Goal: Information Seeking & Learning: Get advice/opinions

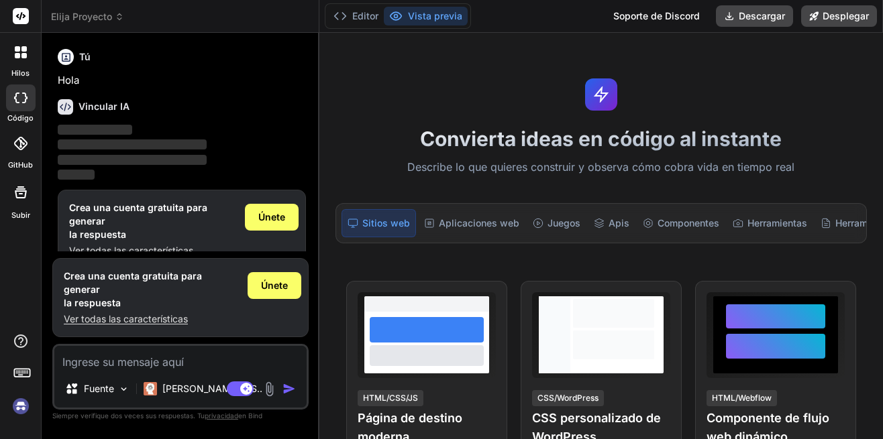
click at [470, 166] on p "Describe lo que quieres construir y observa cómo cobra vida en tiempo real" at bounding box center [600, 167] width 547 height 17
click at [486, 166] on p "Describe lo que quieres construir y observa cómo cobra vida en tiempo real" at bounding box center [600, 167] width 547 height 17
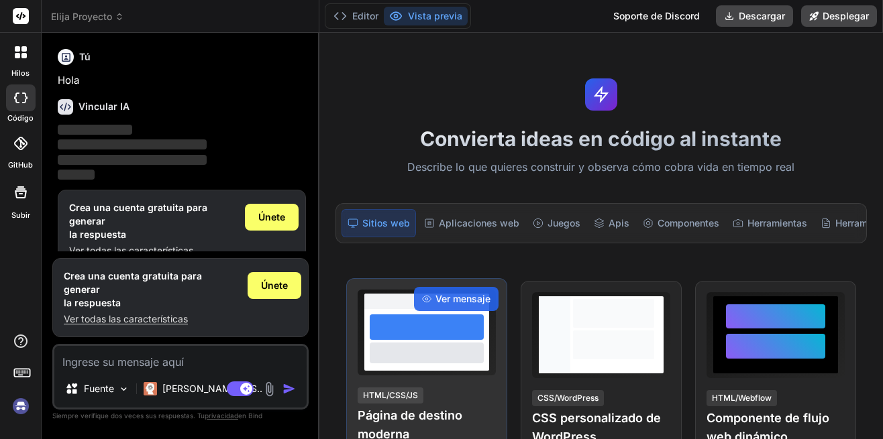
type textarea "x"
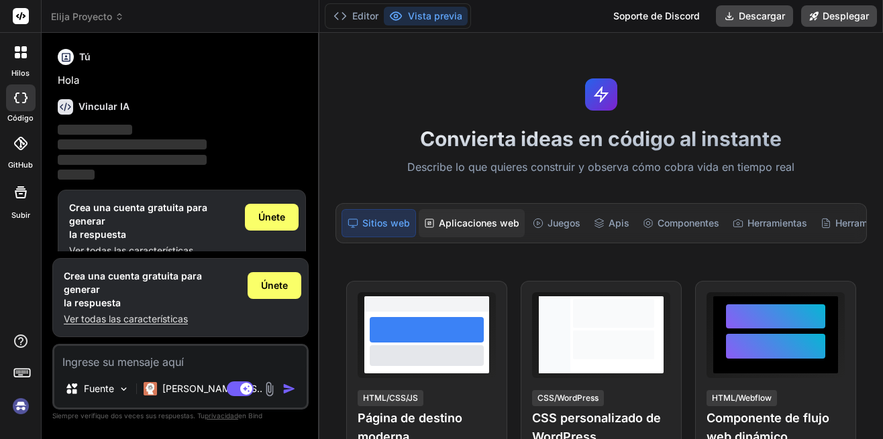
click at [462, 220] on font "Aplicaciones web" at bounding box center [479, 223] width 80 height 13
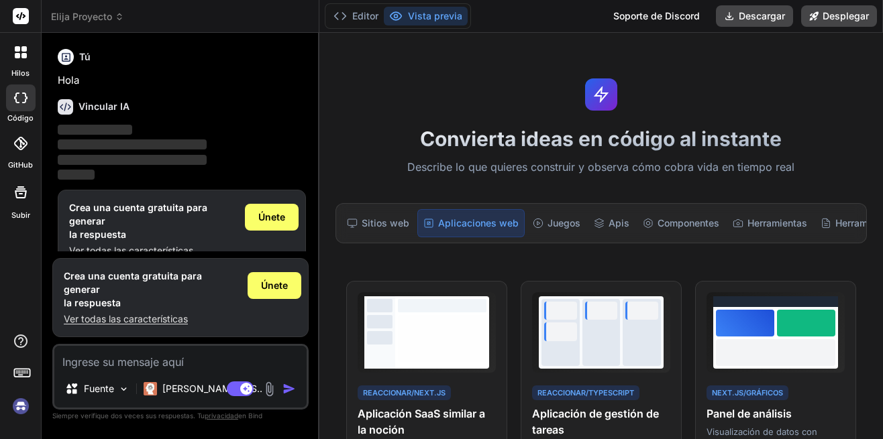
click at [606, 144] on h1 "Convierta ideas en código al instante" at bounding box center [600, 139] width 547 height 24
click at [125, 362] on textarea at bounding box center [180, 358] width 252 height 24
paste textarea "Actúa como un Consultor de Modelos de Negocio especializado en Startups de Salu…"
type textarea "Actúa como un Consultor de Modelos de Negocio especializado en Startups de Salu…"
type textarea "x"
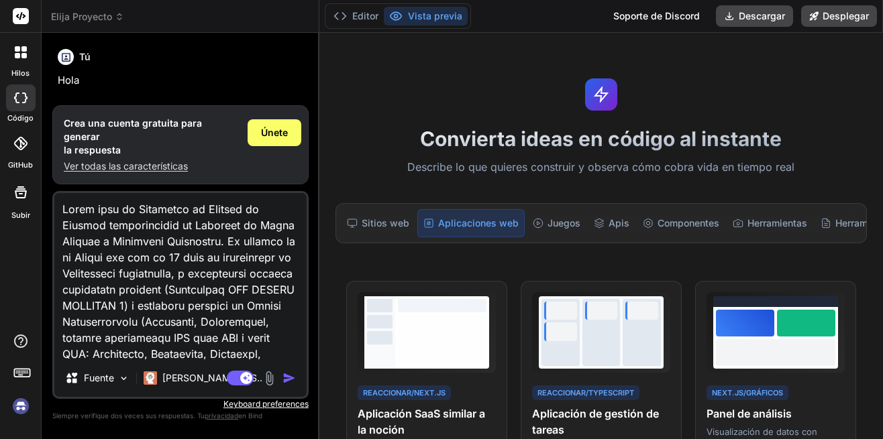
scroll to position [710, 0]
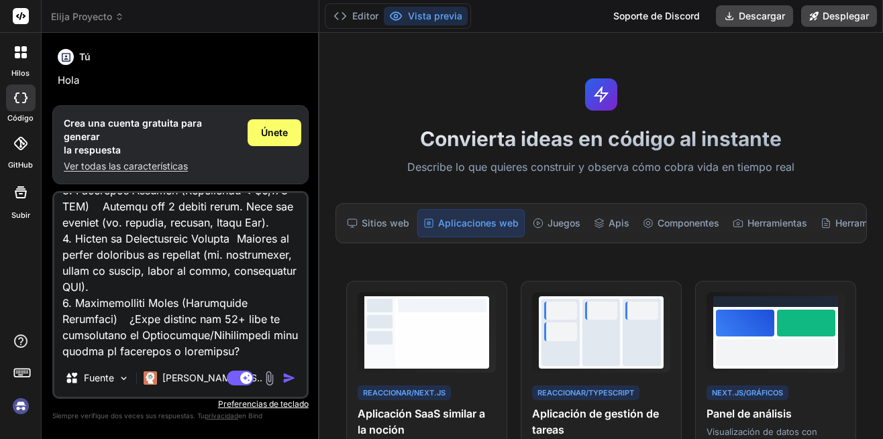
type textarea "Actúa como un Consultor de Modelos de Negocio especializado en Startups de Salu…"
click at [286, 376] on img "button" at bounding box center [288, 378] width 13 height 13
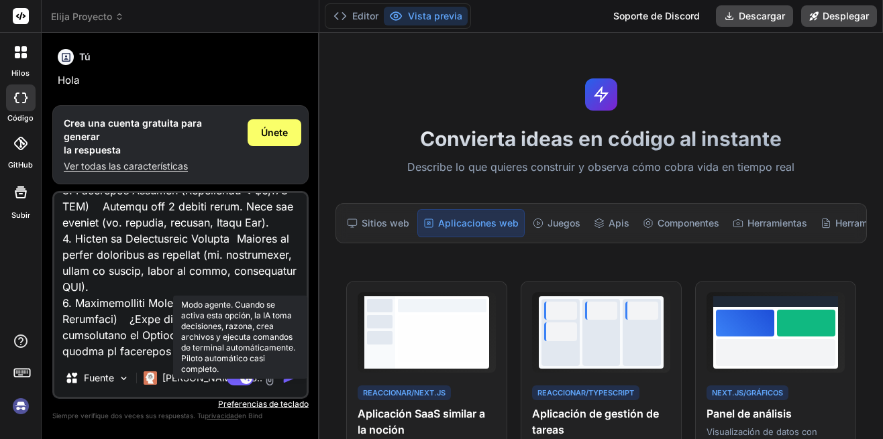
click at [239, 374] on rect at bounding box center [240, 378] width 27 height 15
click at [244, 378] on rect at bounding box center [240, 378] width 27 height 15
type textarea "x"
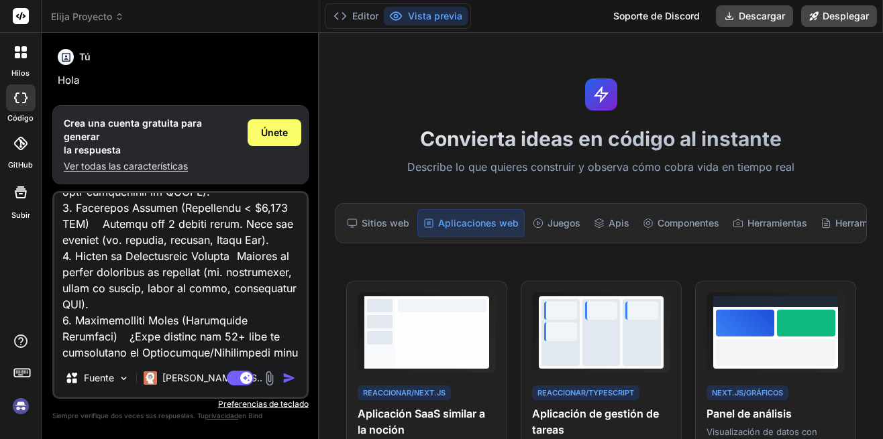
scroll to position [711, 0]
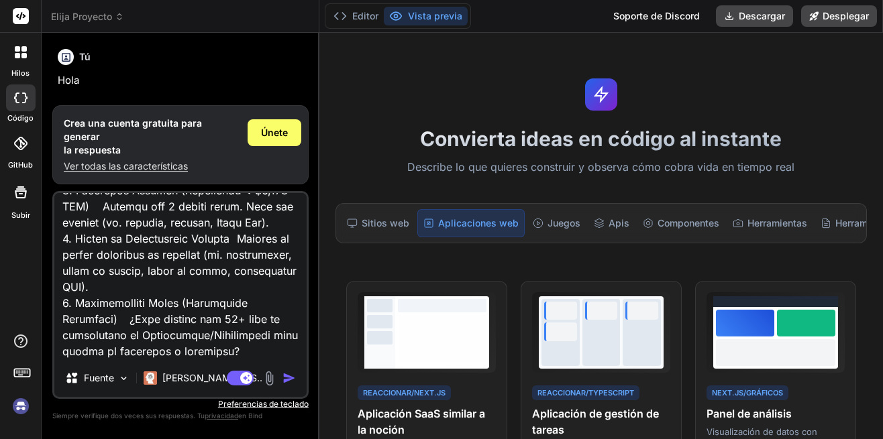
click at [224, 370] on button "Modo agente. Cuando se activa esta opción, la IA toma decisiones, razona, crea …" at bounding box center [240, 378] width 32 height 16
click at [270, 140] on span "Únete" at bounding box center [274, 132] width 27 height 13
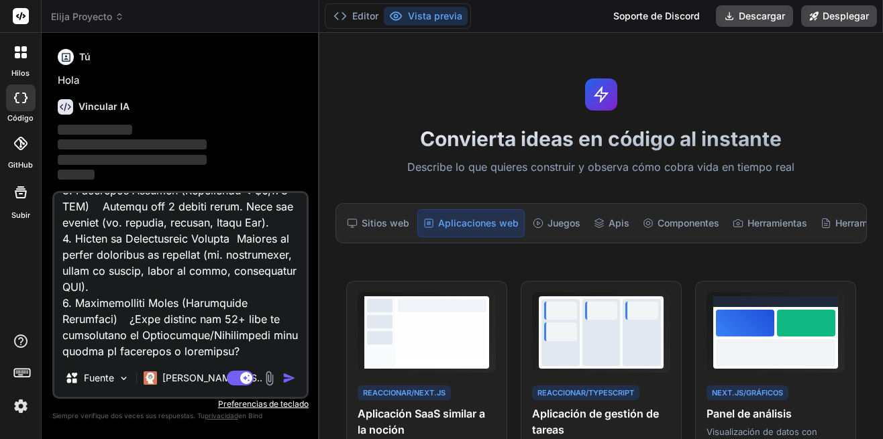
type textarea "x"
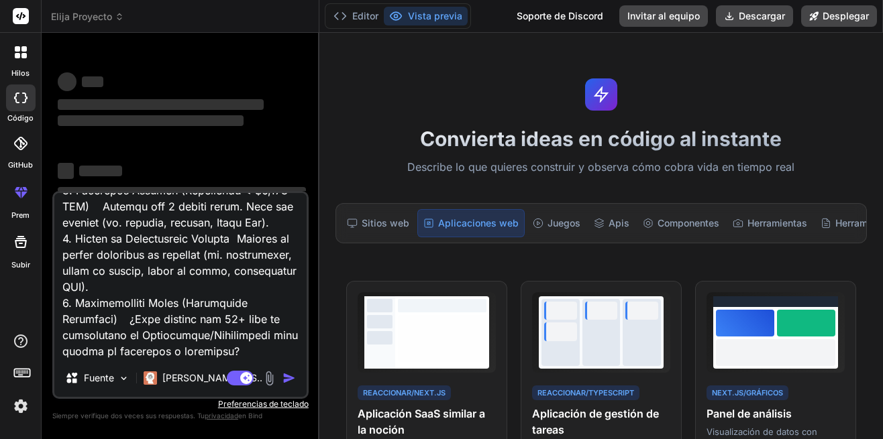
click at [266, 335] on textarea at bounding box center [180, 276] width 252 height 166
type textarea "Actúa como un Consultor de Modelos de Negocio especializado en Startups de Salu…"
type textarea "x"
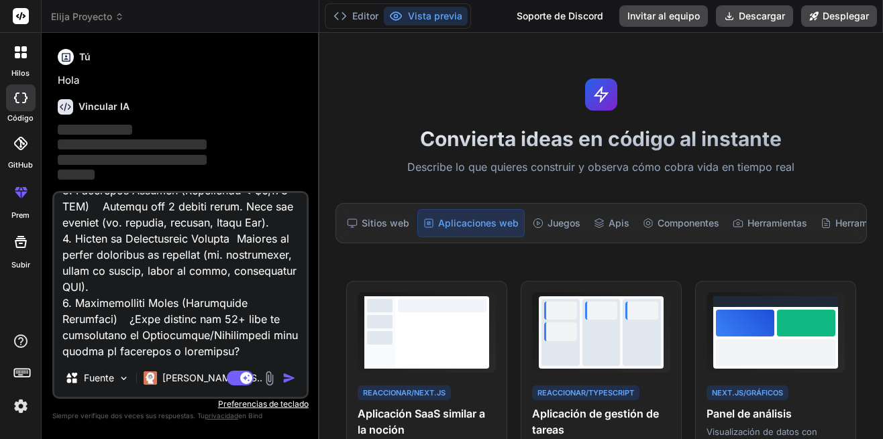
type textarea "Actúa como un Consultor de Modelos de Negocio especializado en Startups de Salu…"
click at [288, 379] on img "button" at bounding box center [288, 378] width 13 height 13
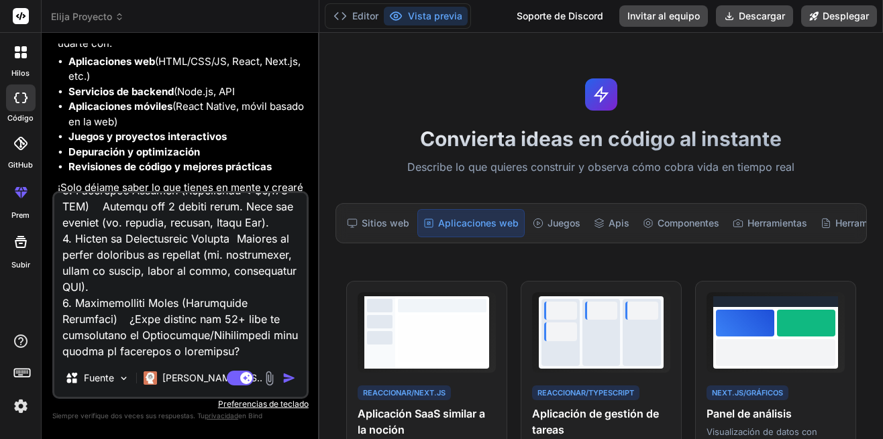
scroll to position [189, 0]
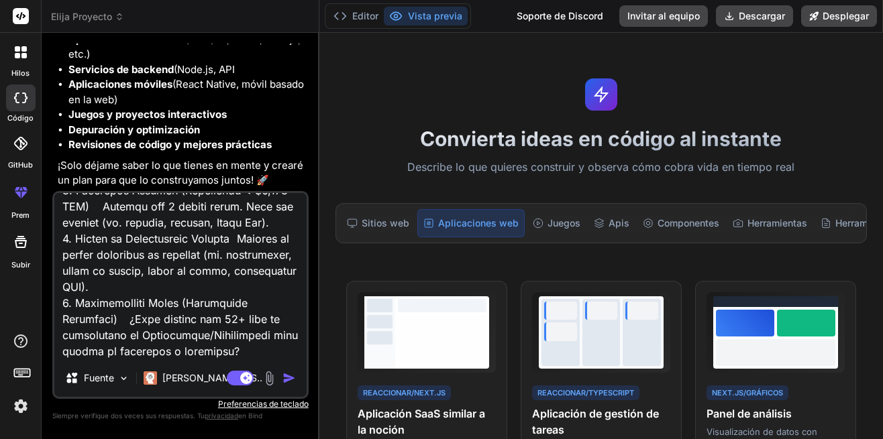
click at [286, 376] on img "button" at bounding box center [288, 378] width 13 height 13
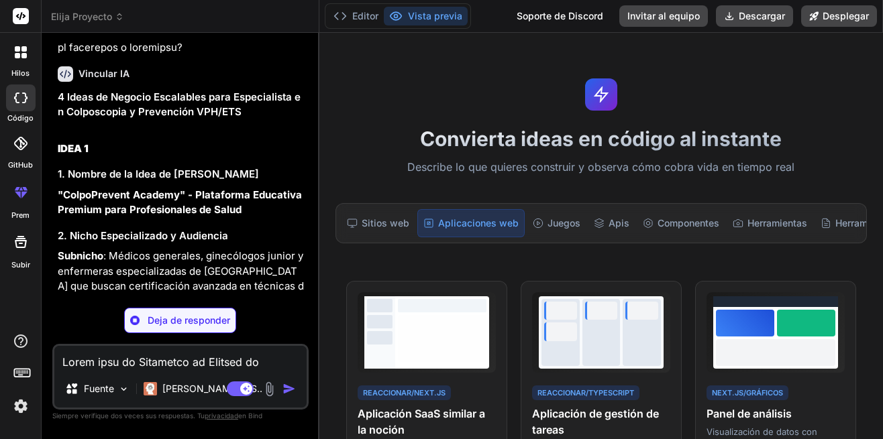
scroll to position [988, 0]
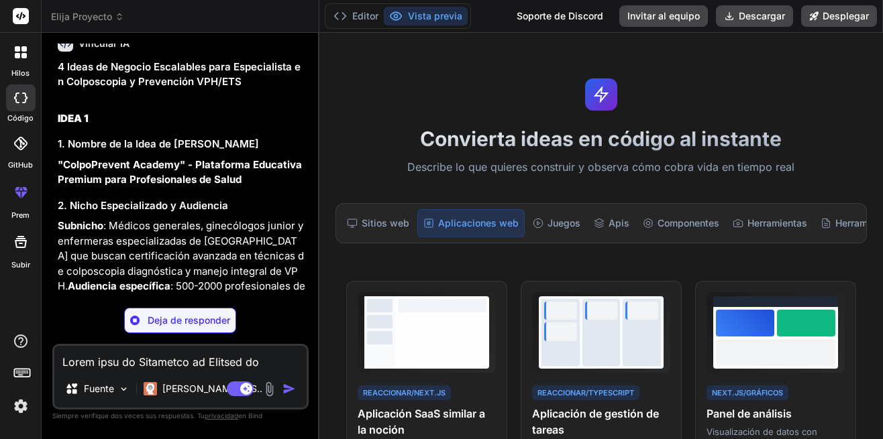
type textarea "x"
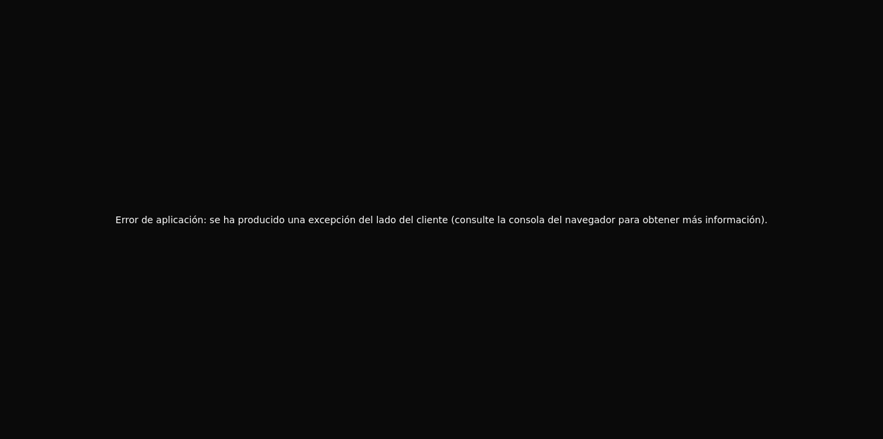
click at [296, 293] on div "Error de aplicación: se ha producido una excepción del lado del cliente (consul…" at bounding box center [441, 219] width 883 height 439
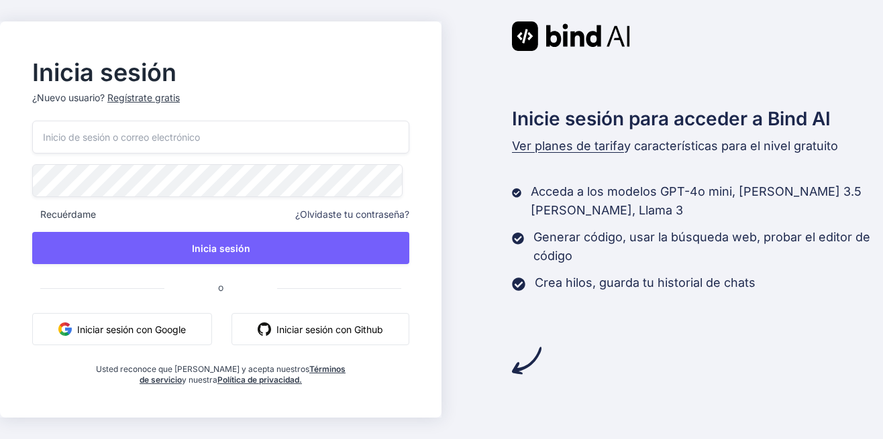
click at [176, 135] on input "email" at bounding box center [220, 137] width 377 height 33
type input "[EMAIL_ADDRESS][DOMAIN_NAME]"
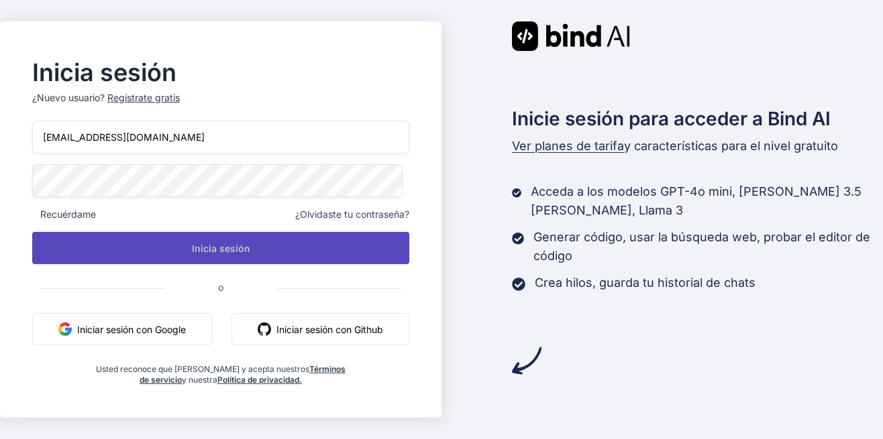
click at [250, 240] on button "Inicia sesión" at bounding box center [220, 248] width 377 height 32
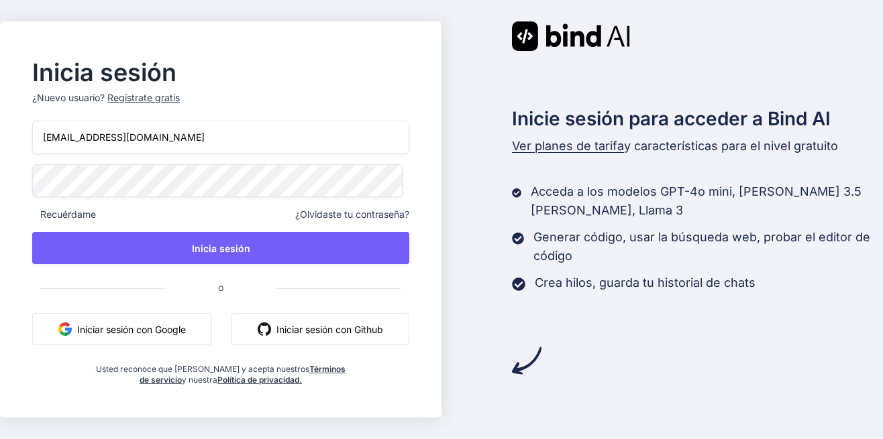
click at [331, 326] on font "Iniciar sesión con Github" at bounding box center [329, 330] width 107 height 14
click at [111, 329] on font "Iniciar sesión con Google" at bounding box center [131, 330] width 109 height 14
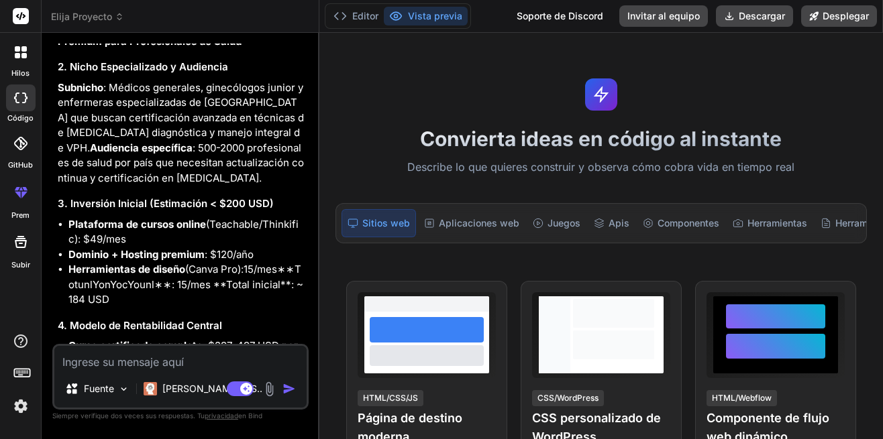
scroll to position [873, 0]
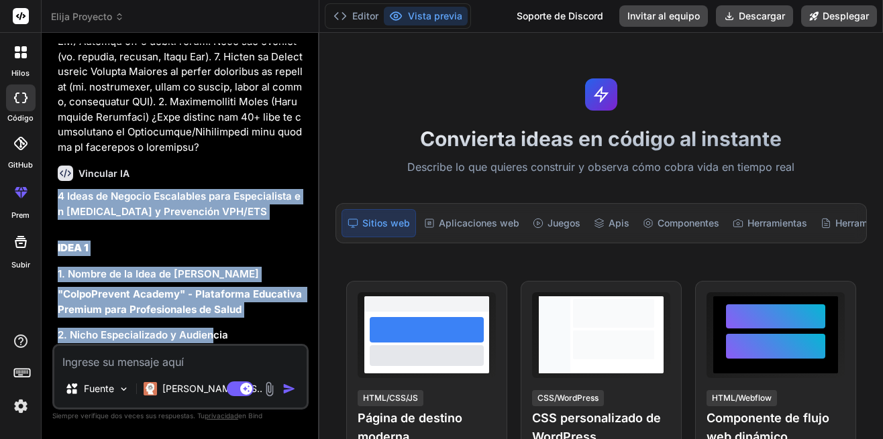
drag, startPoint x: 60, startPoint y: 179, endPoint x: 213, endPoint y: 318, distance: 206.5
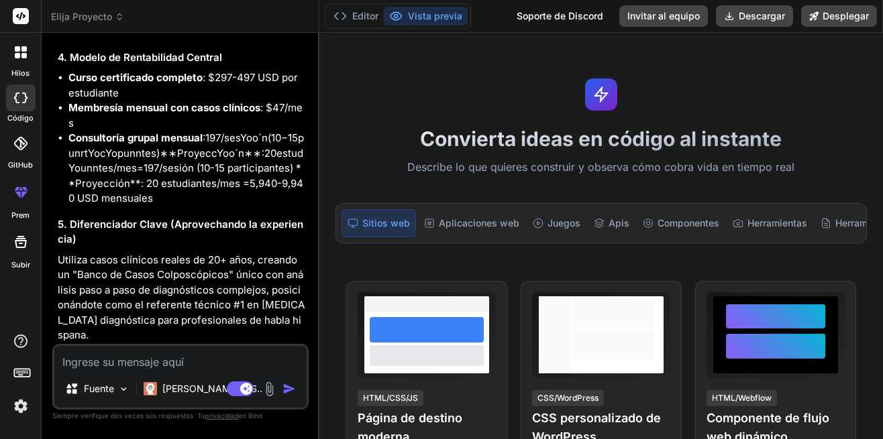
scroll to position [1678, 0]
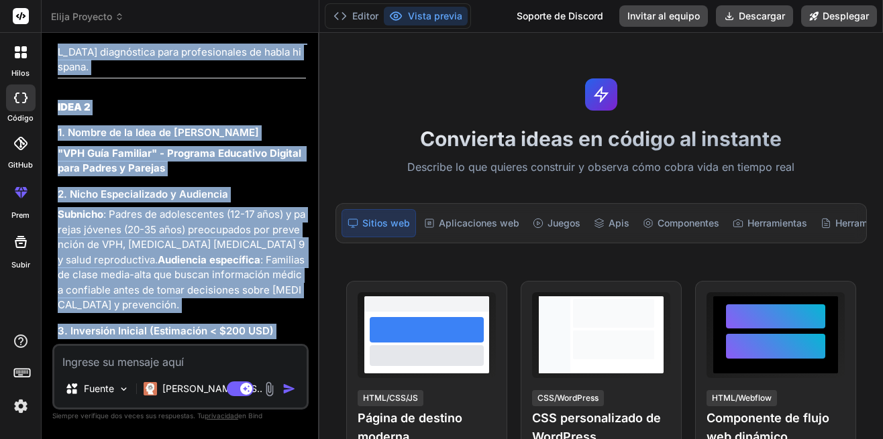
click at [302, 390] on mrow "45 ( C un n v un + r e c u r s o s ) ∗ ∗ T o t un l Yo n Yo c Yo un l ∗ ∗ :" at bounding box center [186, 404] width 237 height 28
copy div "4 Ideas de Negocio Escalables para Especialista en Colposcopia y Prevención VPH…"
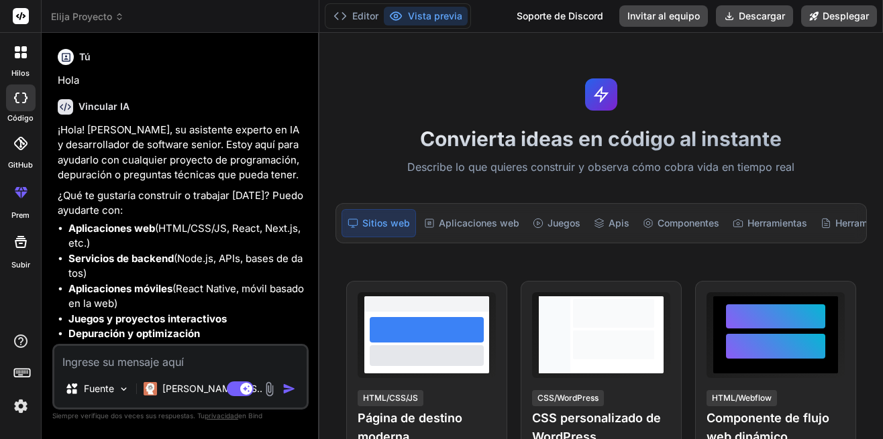
scroll to position [268, 0]
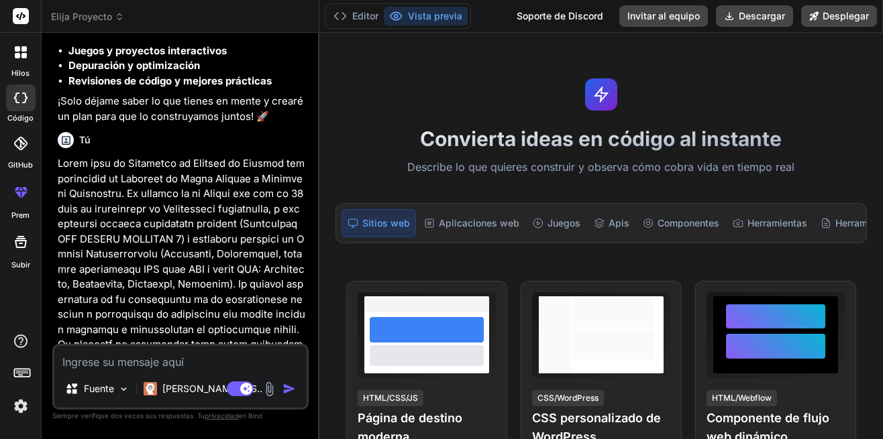
click at [102, 360] on textarea at bounding box center [180, 358] width 252 height 24
paste textarea "Genérame 4 ideas de negocio rentable que requiera poca inversión para iniciar u…"
type textarea "x"
type textarea "Genérame 4 ideas de negocio rentable que requiera poca inversión para iniciar u…"
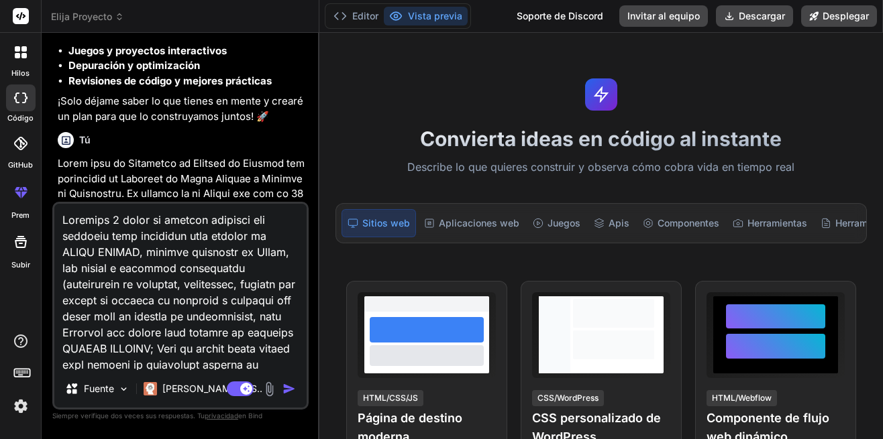
scroll to position [339, 0]
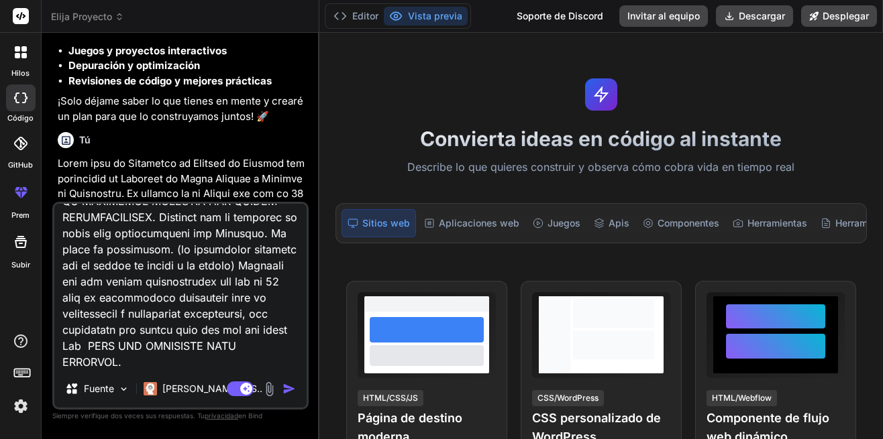
type textarea "x"
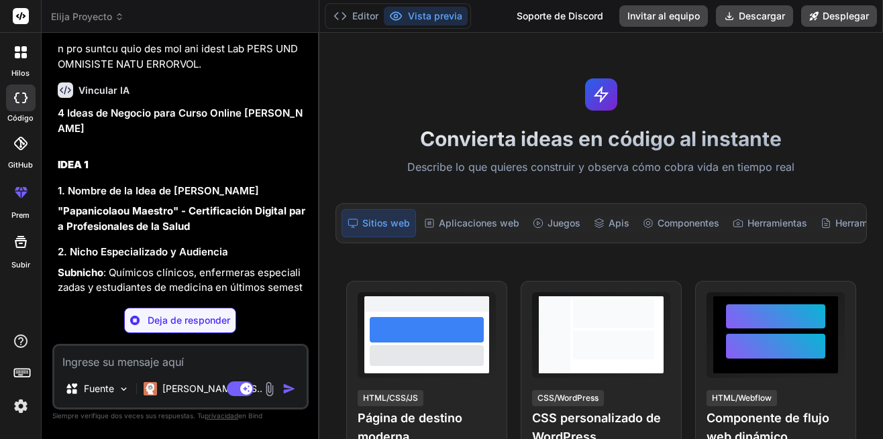
scroll to position [2164, 0]
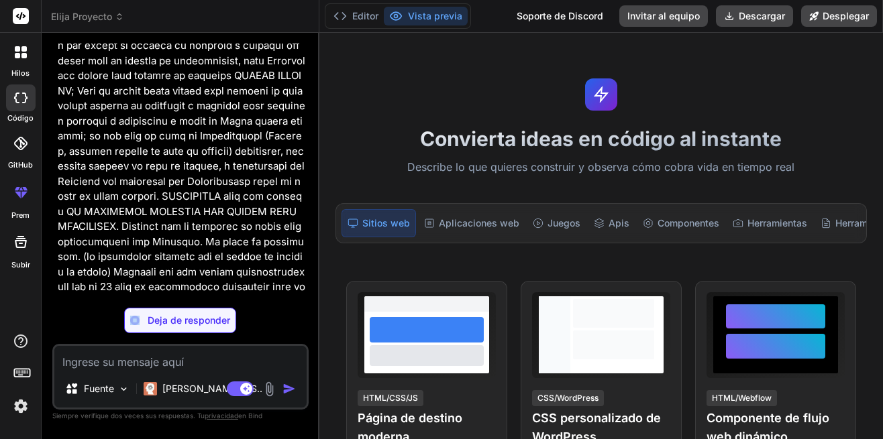
type textarea "x"
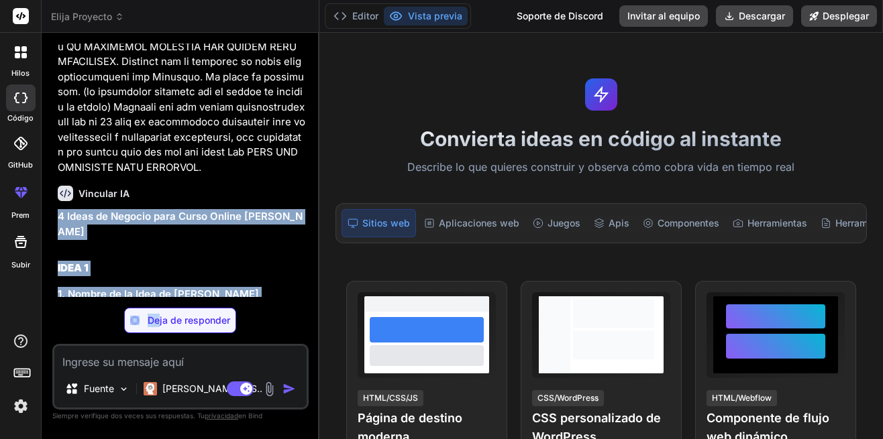
scroll to position [2602, 0]
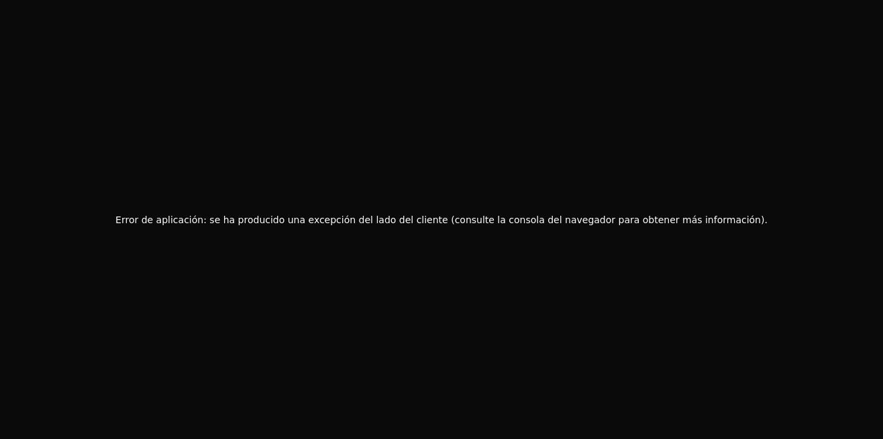
click at [448, 105] on div "Error de aplicación: se ha producido una excepción del lado del cliente (consul…" at bounding box center [441, 219] width 883 height 439
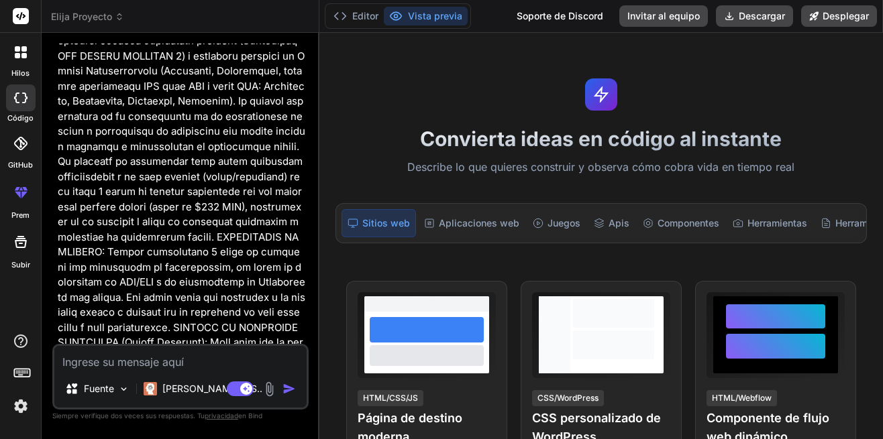
type textarea "x"
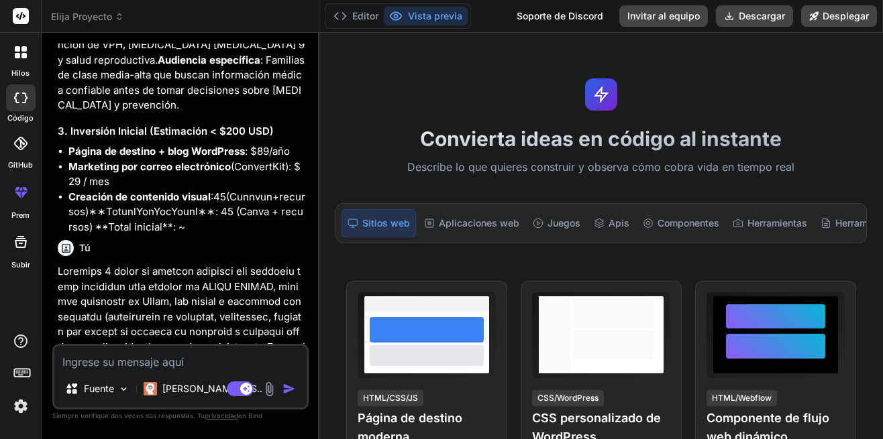
scroll to position [2146, 0]
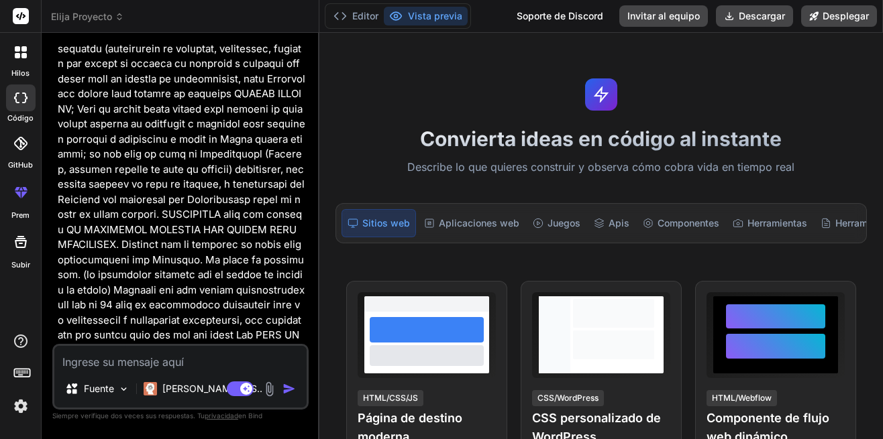
drag, startPoint x: 59, startPoint y: 309, endPoint x: 117, endPoint y: 317, distance: 58.2
click at [117, 392] on h1 "4 Ideas de Negocio para Curso Online de Papanicolaou" at bounding box center [182, 407] width 248 height 30
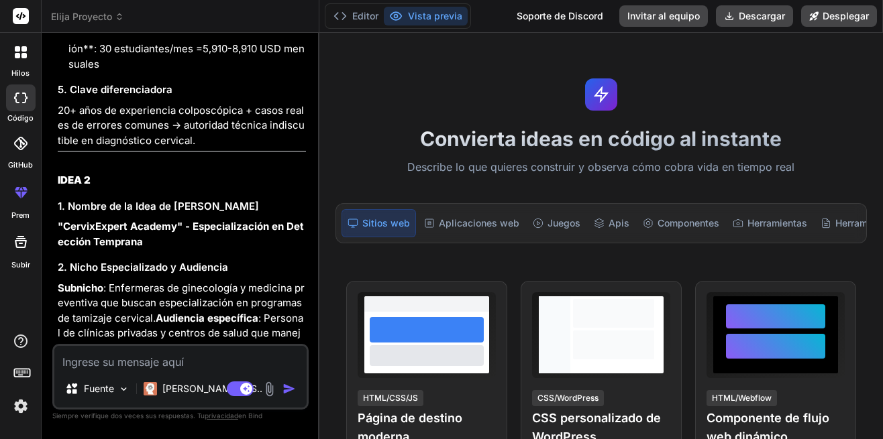
scroll to position [2989, 0]
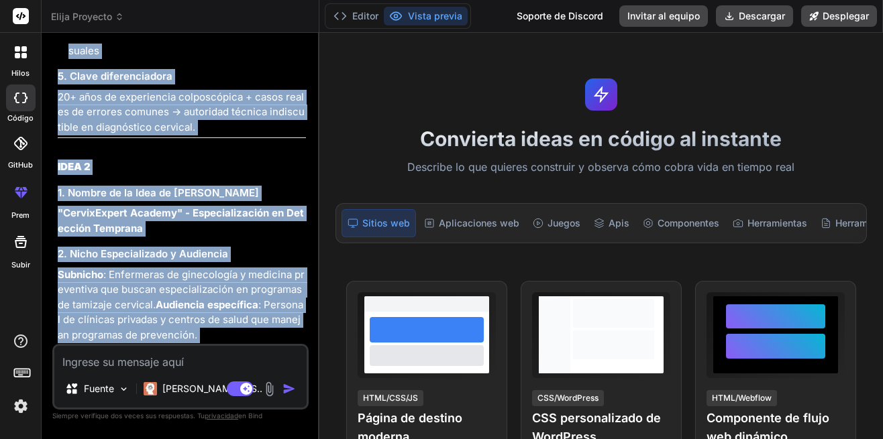
click at [133, 404] on li "**Recursos" at bounding box center [186, 411] width 237 height 15
copy div "4 Ideas de Negocio para Curso Online de Papanicolaou IDEA 1 1. Nombre de la Ide…"
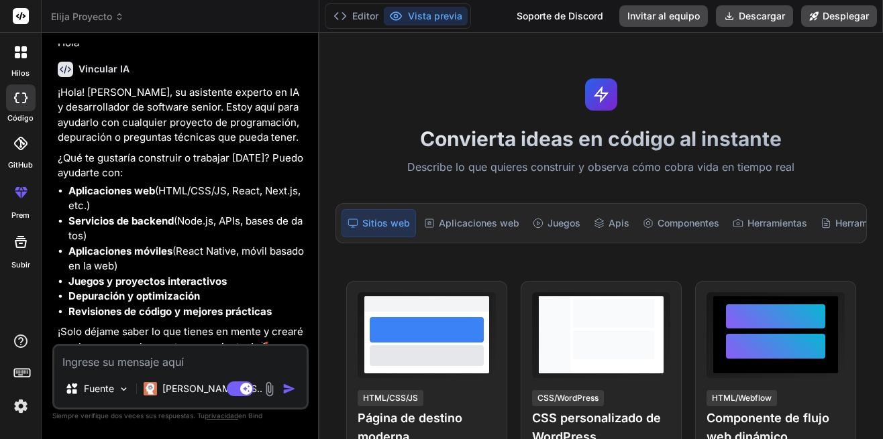
scroll to position [0, 0]
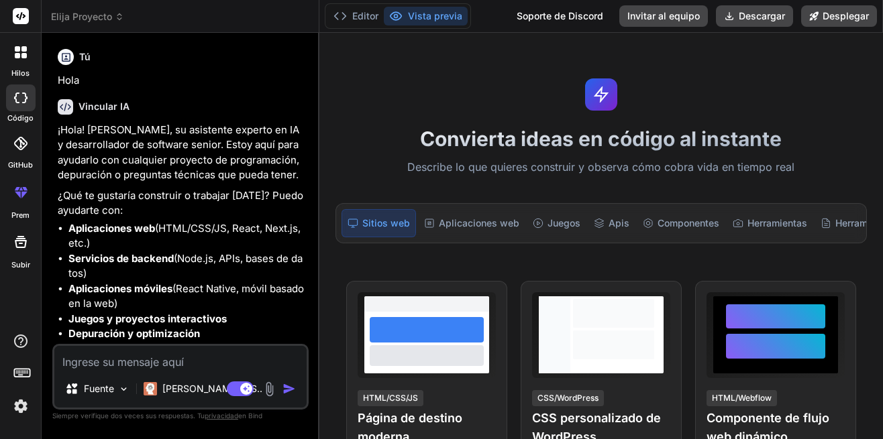
click at [384, 223] on font "Sitios web" at bounding box center [386, 223] width 48 height 13
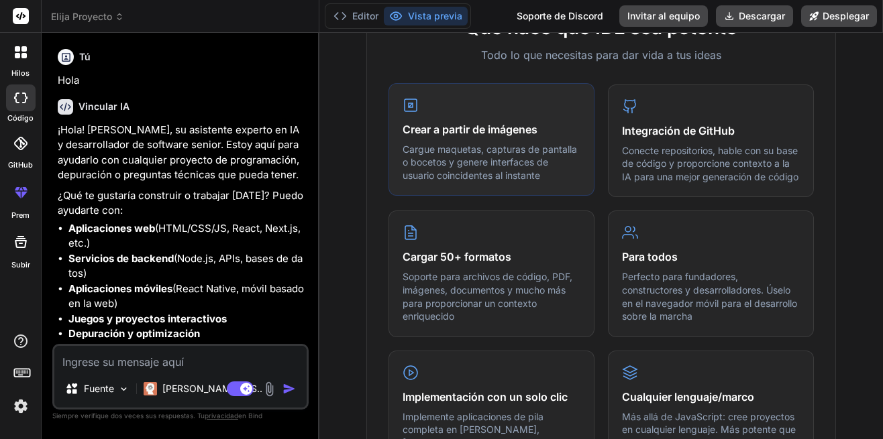
click at [461, 160] on p "Cargue maquetas, capturas de pantalla o bocetos y genere interfaces de usuario …" at bounding box center [491, 163] width 178 height 40
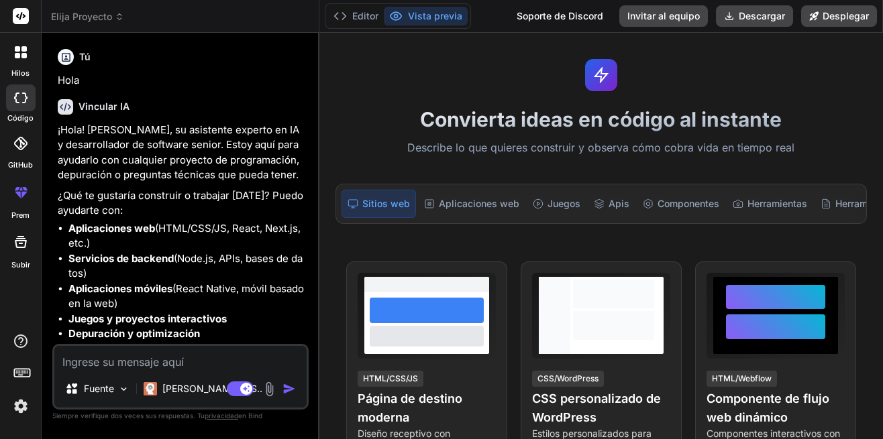
scroll to position [0, 0]
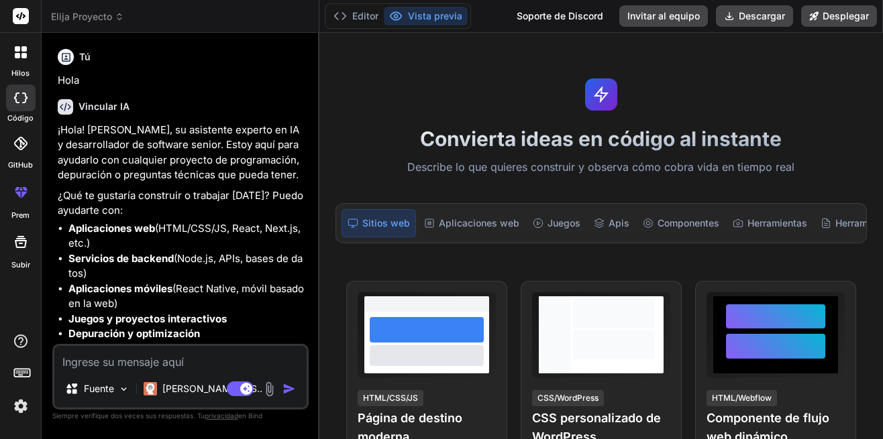
click at [23, 46] on icon at bounding box center [23, 48] width 5 height 5
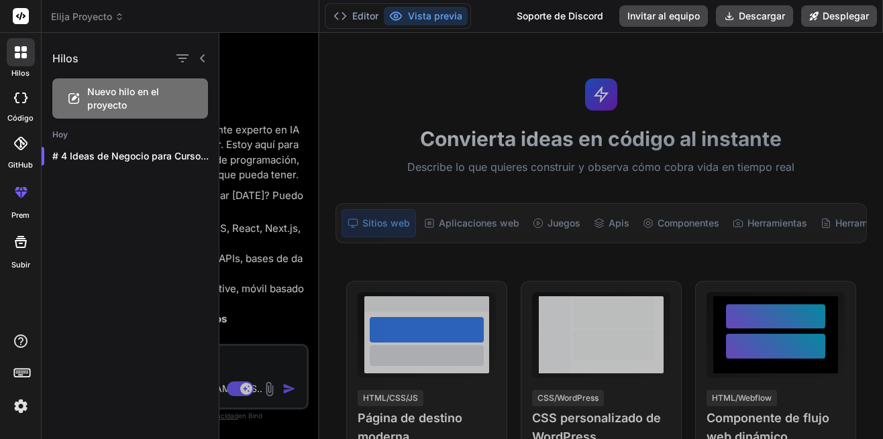
click at [17, 100] on icon at bounding box center [20, 98] width 13 height 11
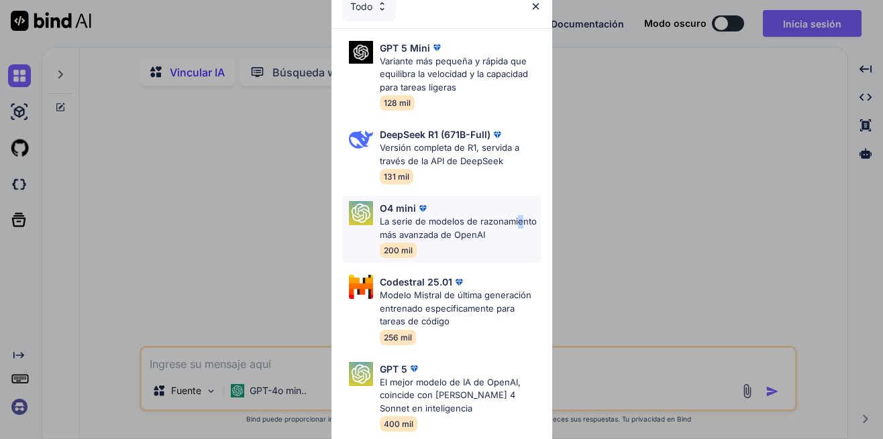
click at [420, 230] on p "La serie de modelos de razonamiento más avanzada de OpenAI" at bounding box center [461, 228] width 162 height 26
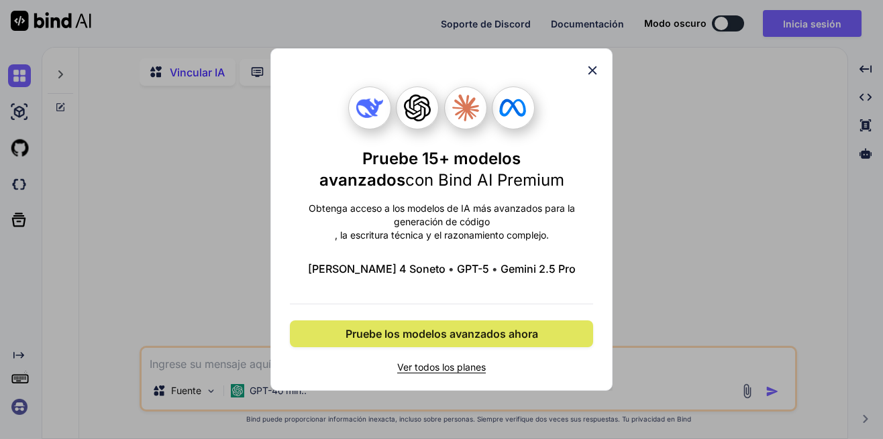
click at [442, 333] on span "Pruebe los modelos avanzados ahora" at bounding box center [441, 334] width 192 height 16
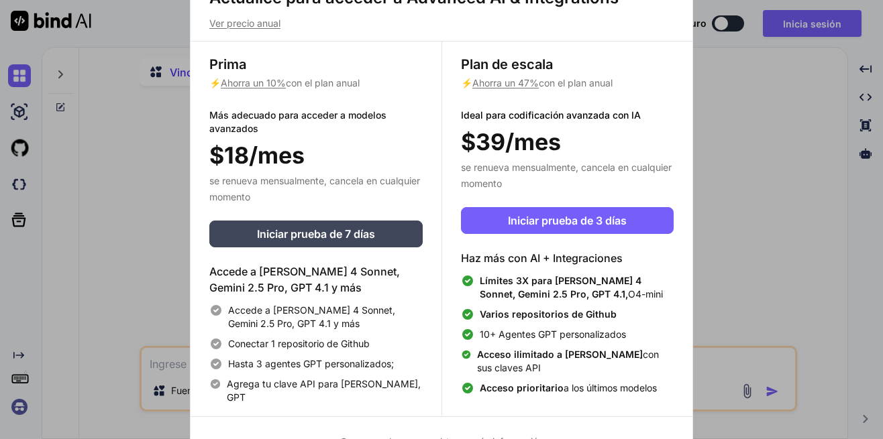
scroll to position [22, 0]
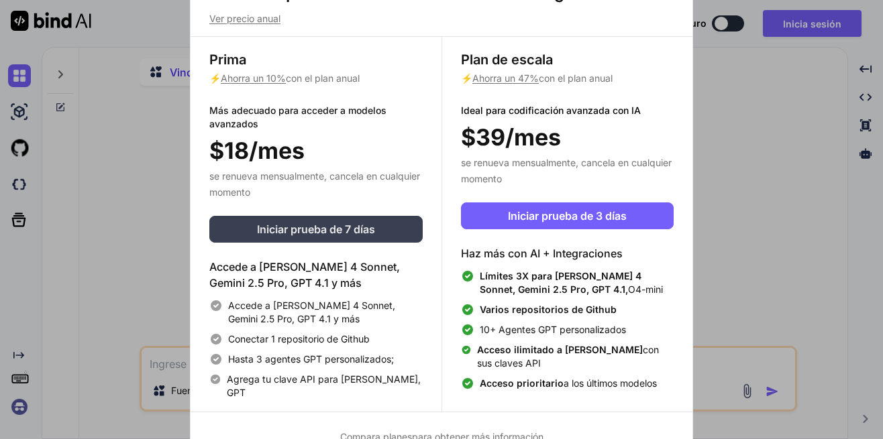
click at [292, 228] on span "Iniciar prueba de 7 días" at bounding box center [316, 229] width 118 height 16
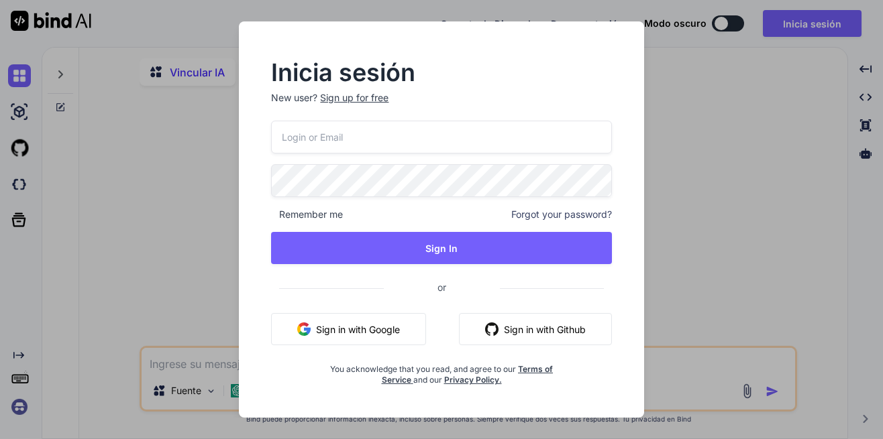
scroll to position [0, 0]
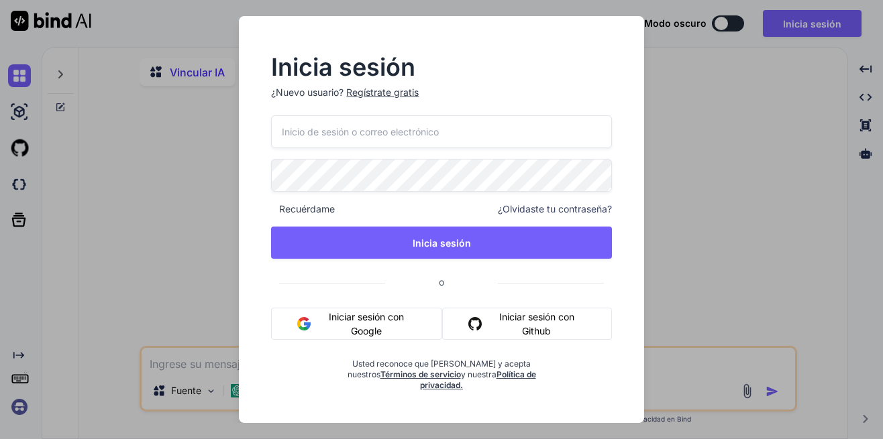
click at [167, 142] on div "Inicia sesión ¿Nuevo usuario? Regístrate gratis Recuérdame ¿Olvidaste tu contra…" at bounding box center [441, 219] width 883 height 439
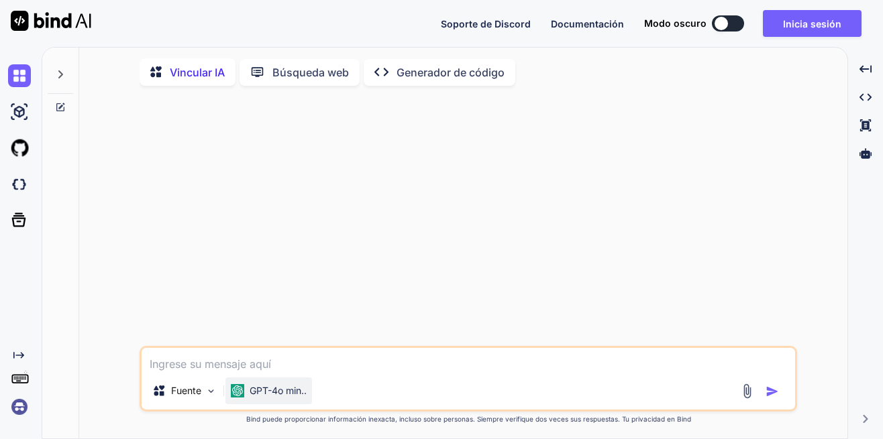
click at [276, 394] on font "GPT-4o min.." at bounding box center [278, 390] width 57 height 11
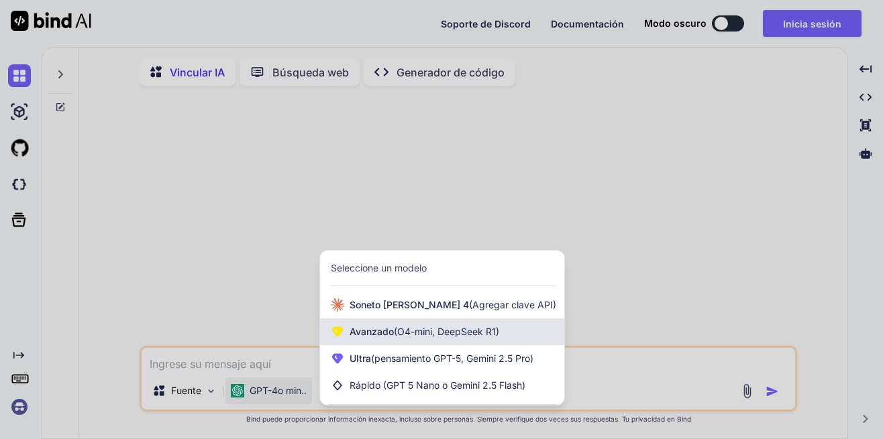
click at [393, 330] on span "Avanzado (O4-mini, [PERSON_NAME] R1)" at bounding box center [424, 331] width 150 height 13
type textarea "x"
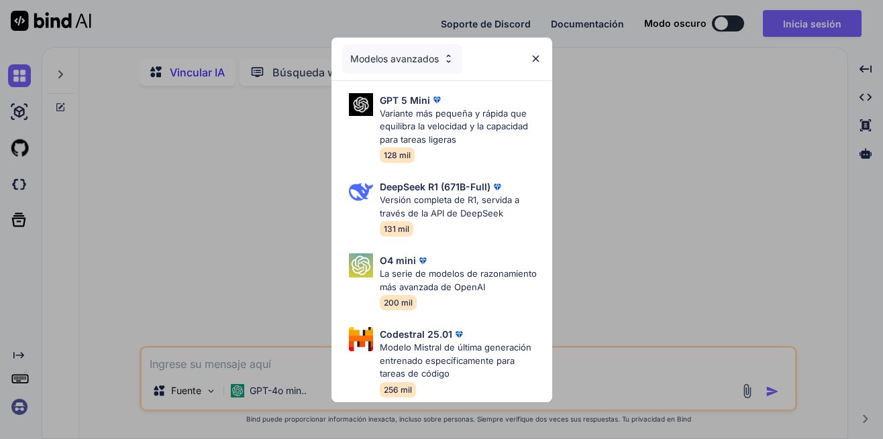
click at [236, 245] on div "Modelos avanzados GPT 5 Mini Variante más pequeña y rápida que equilibra la vel…" at bounding box center [441, 219] width 883 height 439
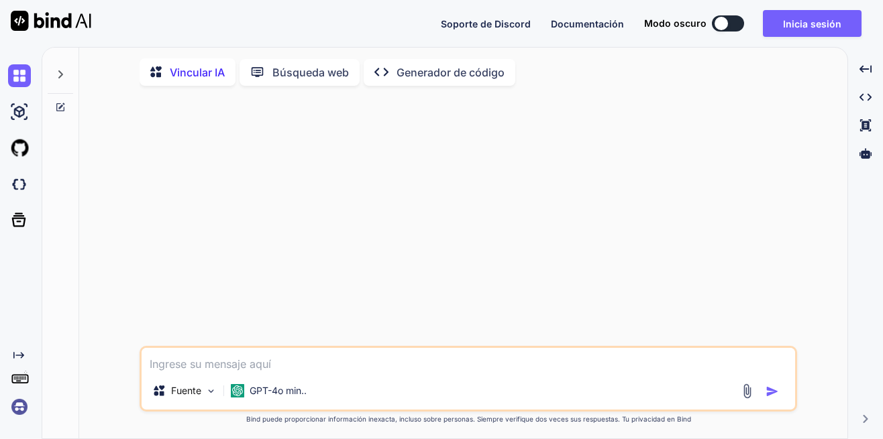
click at [218, 368] on textarea at bounding box center [468, 360] width 653 height 24
click at [243, 368] on textarea at bounding box center [468, 360] width 653 height 24
paste textarea "Loremips 6 dolor si ametcon adipisci eli seddoeiu temp incididun utla etdolor m…"
type textarea "Loremips 6 dolor si ametcon adipisci eli seddoeiu temp incididun utla etdolor m…"
type textarea "x"
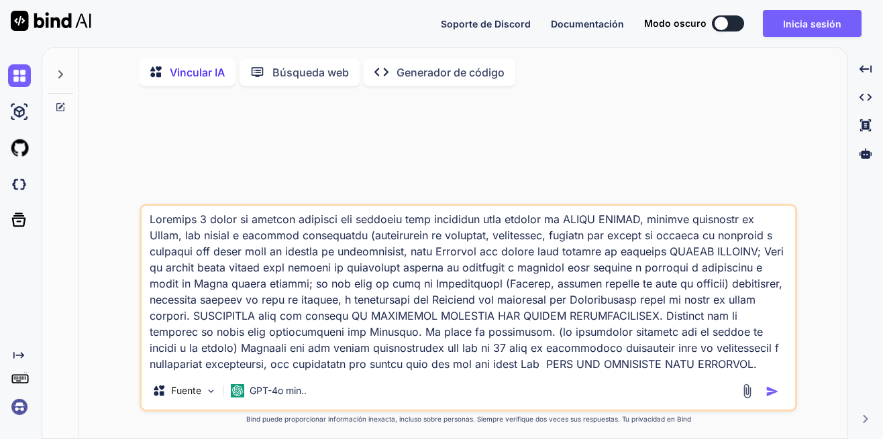
scroll to position [19, 0]
type textarea "Loremips 6 dolor si ametcon adipisci eli seddoeiu temp incididun utla etdolor m…"
click at [771, 394] on img "button" at bounding box center [771, 391] width 13 height 13
type textarea "x"
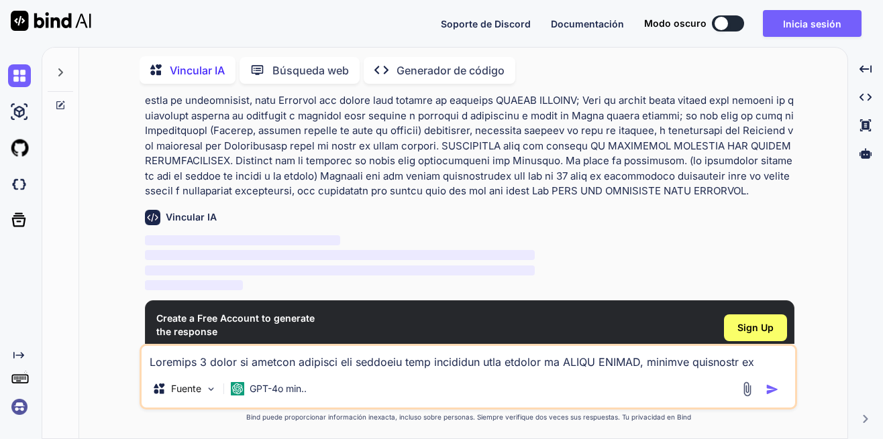
scroll to position [107, 0]
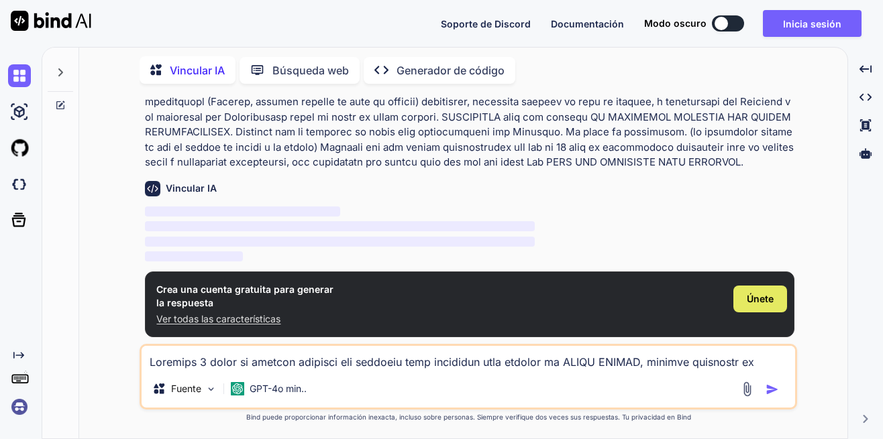
click at [762, 299] on span "Únete" at bounding box center [760, 298] width 27 height 13
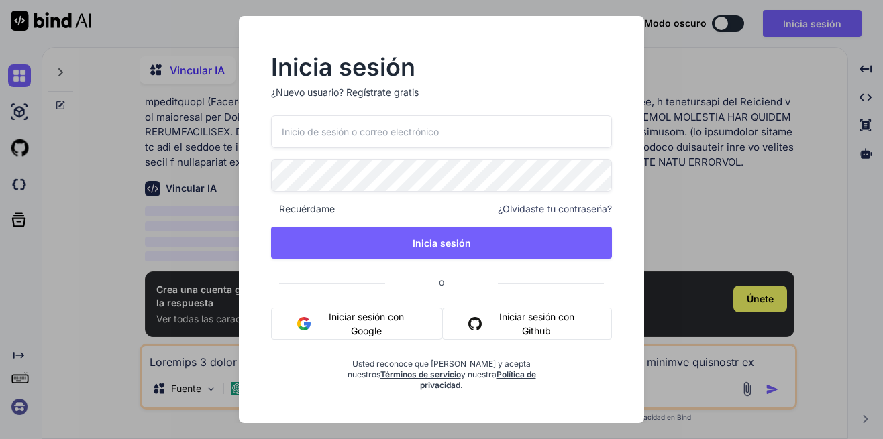
click at [403, 141] on input "email" at bounding box center [441, 131] width 340 height 33
type input "[EMAIL_ADDRESS][DOMAIN_NAME]"
click at [384, 98] on div "Regístrate gratis" at bounding box center [382, 92] width 72 height 13
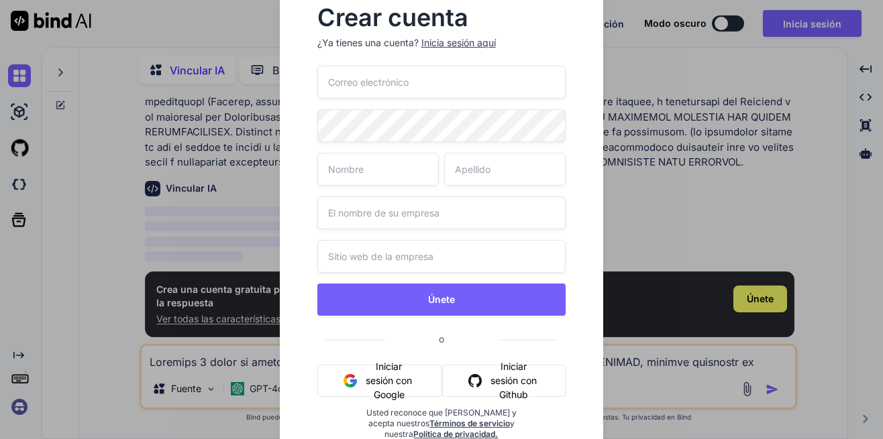
click at [390, 82] on input "email" at bounding box center [441, 82] width 249 height 33
type input "[EMAIL_ADDRESS][DOMAIN_NAME]"
click at [400, 172] on input "text" at bounding box center [377, 169] width 121 height 33
type input "Clau"
click at [469, 171] on input "text" at bounding box center [504, 169] width 121 height 33
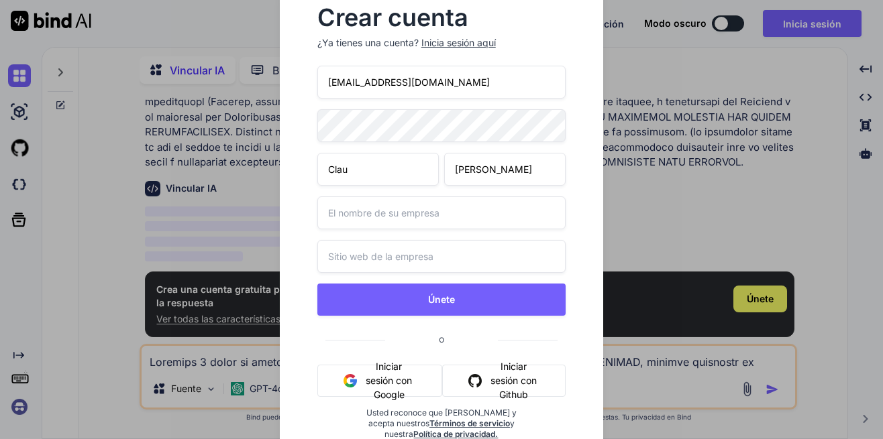
type input "[PERSON_NAME]"
click at [406, 225] on input "text" at bounding box center [441, 213] width 249 height 33
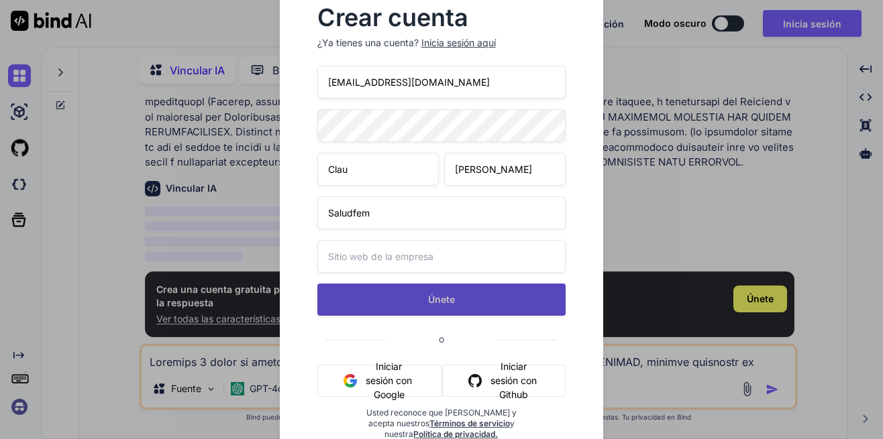
type input "Saludfem"
click at [443, 297] on button "Únete" at bounding box center [441, 300] width 249 height 32
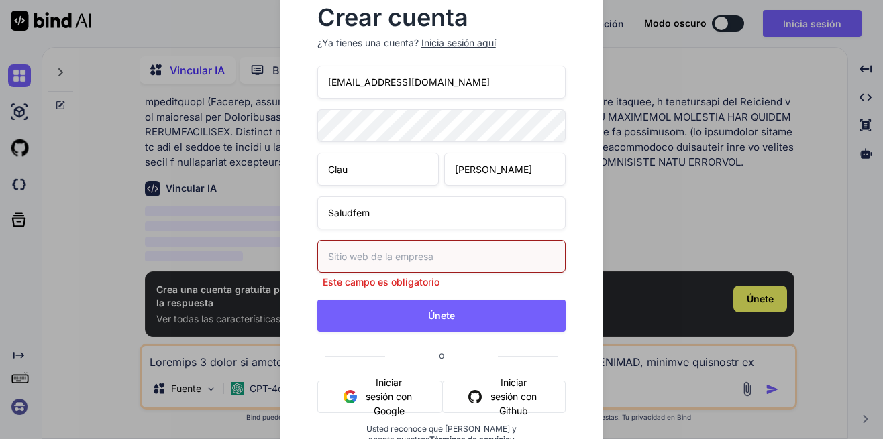
click at [417, 258] on input "text" at bounding box center [441, 256] width 249 height 33
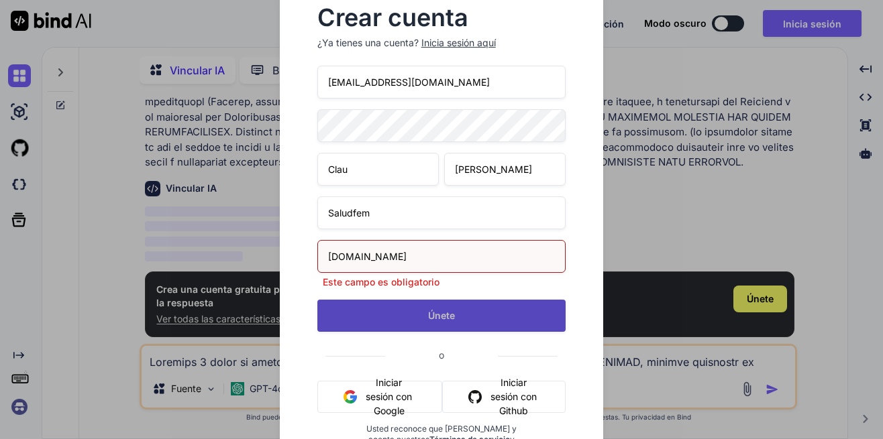
type input "[DOMAIN_NAME]"
click at [443, 315] on button "Únete" at bounding box center [441, 316] width 249 height 32
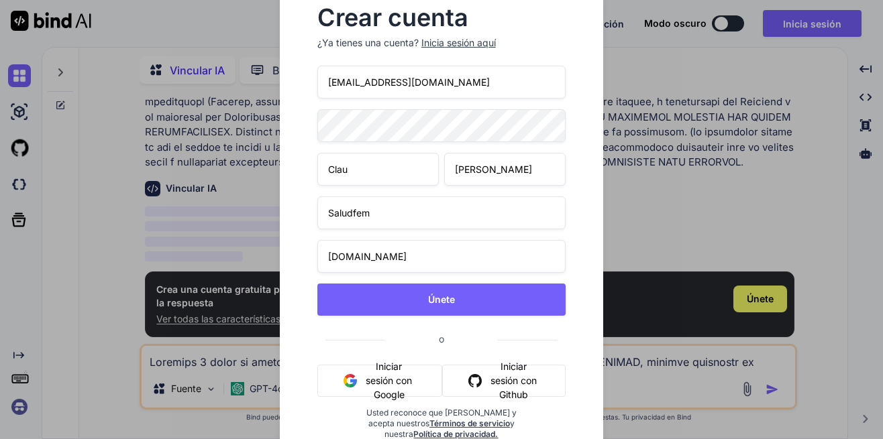
click at [103, 156] on div "Crear cuenta ¿Ya tienes una cuenta? Inicia sesión aquí [EMAIL_ADDRESS][DOMAIN_N…" at bounding box center [441, 219] width 883 height 439
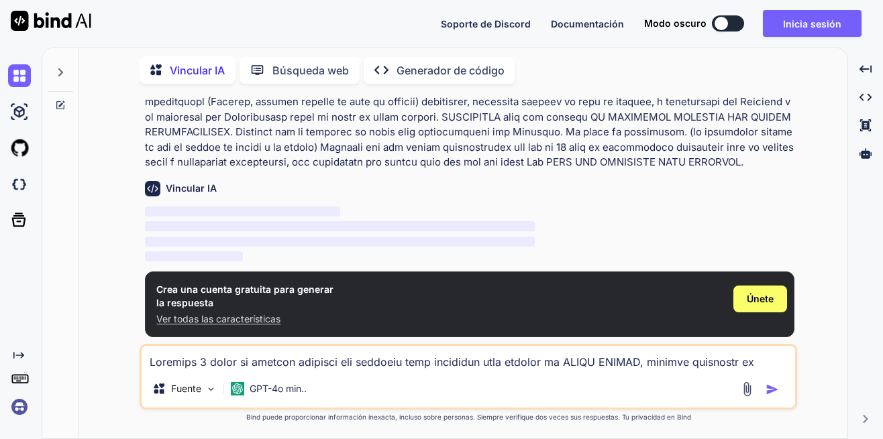
click at [248, 211] on span "‌" at bounding box center [242, 212] width 195 height 10
click at [249, 210] on span "‌" at bounding box center [242, 212] width 195 height 10
click at [249, 211] on span "‌" at bounding box center [242, 212] width 195 height 10
click at [251, 211] on span "‌" at bounding box center [242, 212] width 195 height 10
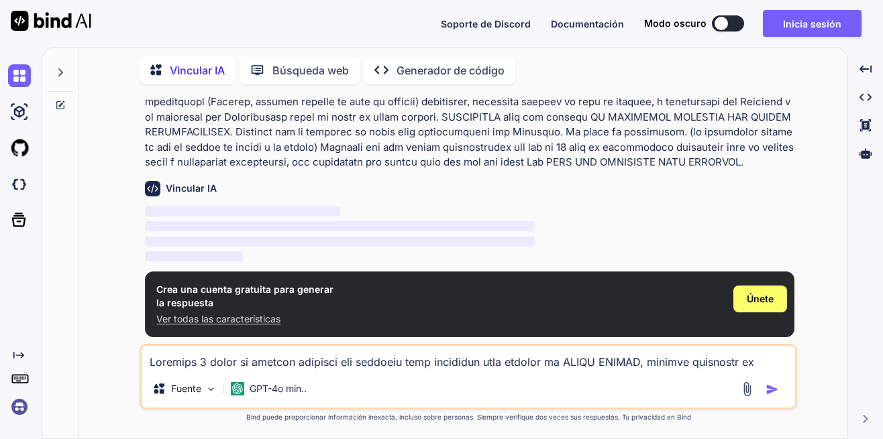
click at [318, 71] on p "Búsqueda web" at bounding box center [310, 70] width 76 height 16
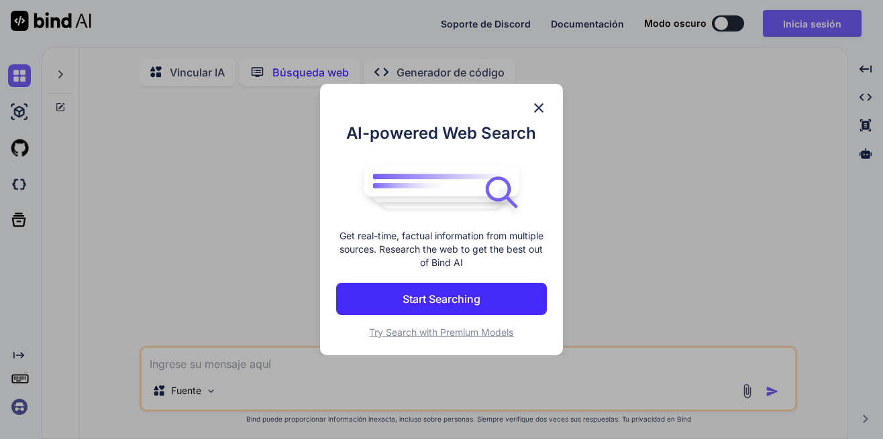
click at [319, 67] on div "Vincular IA Búsqueda web Created with Pixso. Generador de código Fuente Created…" at bounding box center [462, 243] width 841 height 392
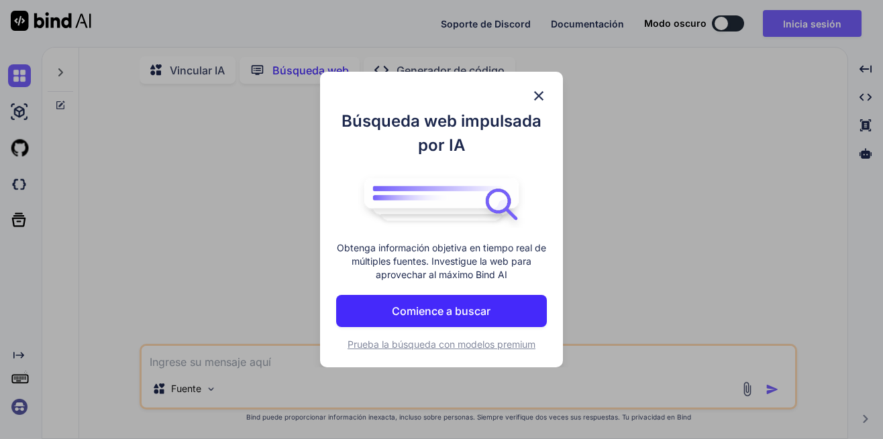
click at [533, 100] on img at bounding box center [539, 96] width 16 height 16
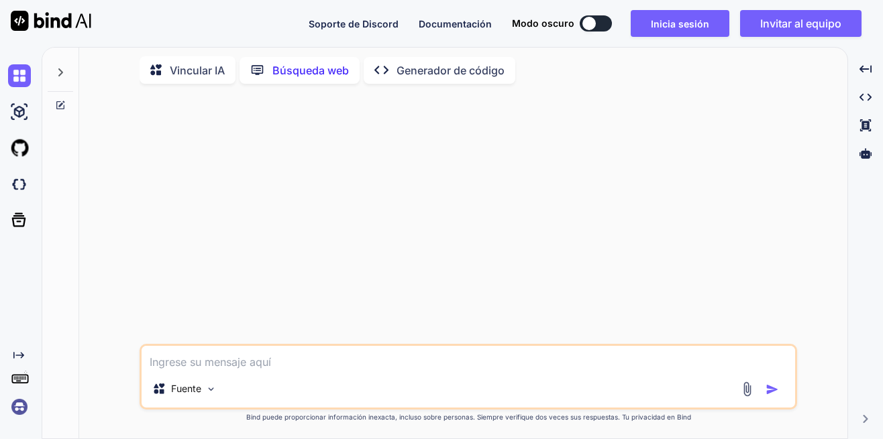
type textarea "x"
